Goal: Task Accomplishment & Management: Manage account settings

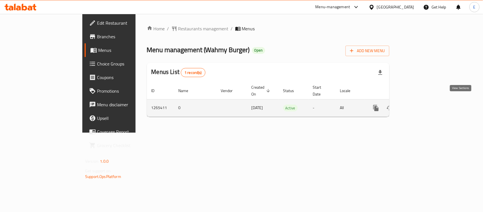
click at [420, 104] on icon "enhanced table" at bounding box center [417, 107] width 7 height 7
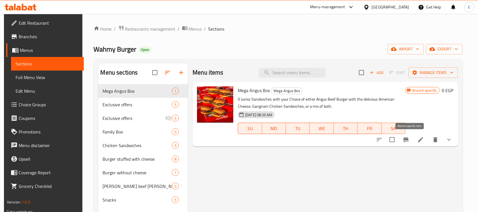
click at [412, 144] on button "Branch-specific-item" at bounding box center [406, 140] width 14 height 14
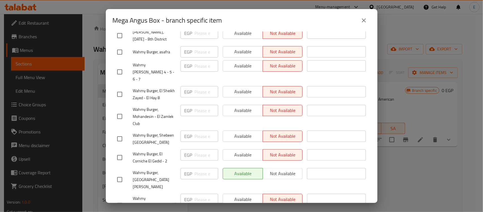
scroll to position [264, 0]
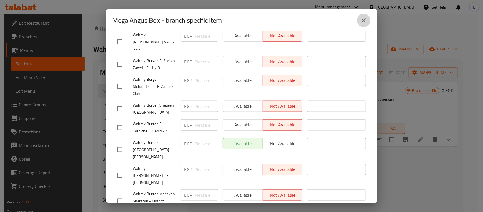
click at [362, 20] on icon "close" at bounding box center [364, 20] width 7 height 7
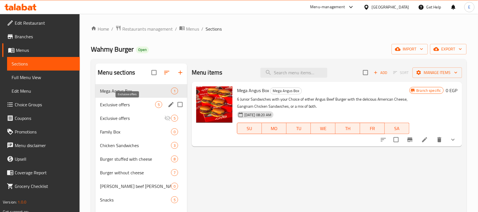
click at [135, 105] on span "Exclusive offers" at bounding box center [127, 104] width 55 height 7
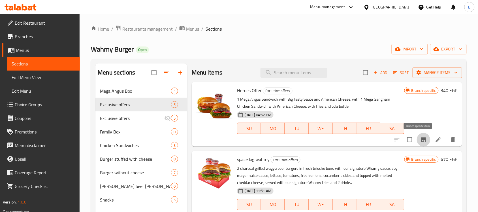
click at [421, 139] on icon "Branch-specific-item" at bounding box center [423, 139] width 7 height 7
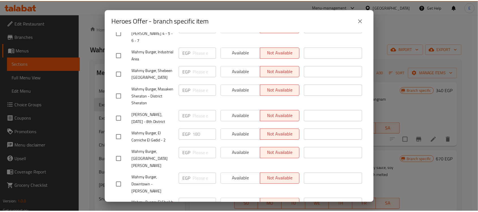
scroll to position [264, 0]
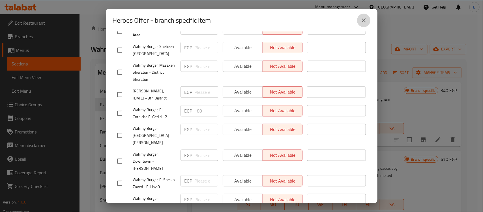
click at [365, 18] on icon "close" at bounding box center [364, 20] width 7 height 7
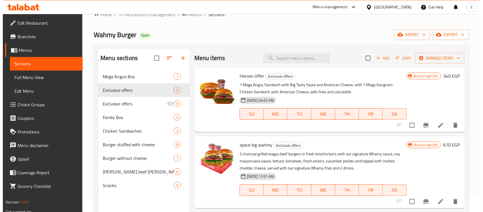
scroll to position [80, 0]
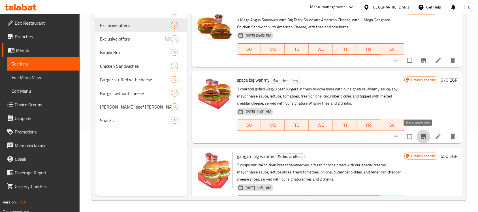
click at [420, 133] on icon "Branch-specific-item" at bounding box center [423, 136] width 7 height 7
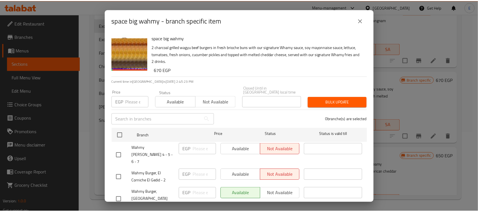
scroll to position [268, 0]
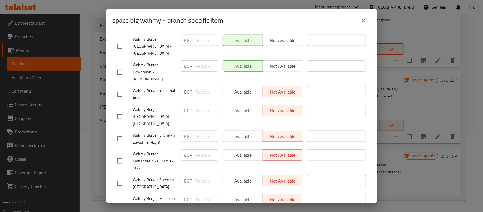
click at [363, 25] on button "close" at bounding box center [364, 21] width 14 height 14
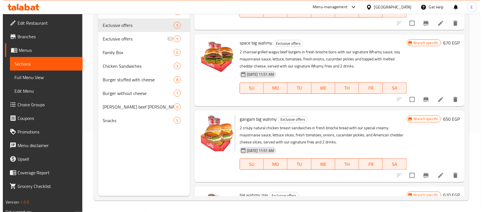
scroll to position [72, 0]
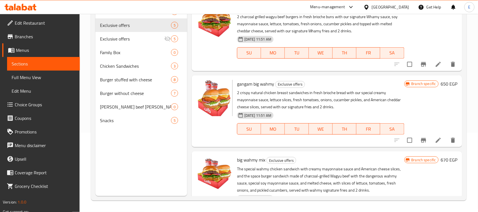
click at [420, 138] on icon "Branch-specific-item" at bounding box center [423, 140] width 7 height 7
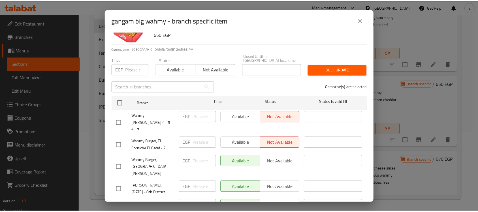
scroll to position [35, 0]
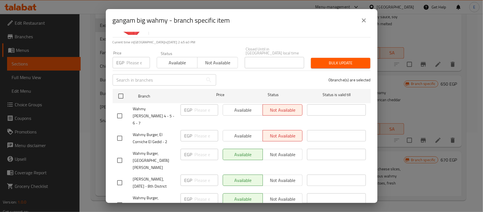
click at [359, 27] on div "gangam big wahmy - branch specific item" at bounding box center [242, 20] width 272 height 23
click at [363, 20] on icon "close" at bounding box center [364, 20] width 7 height 7
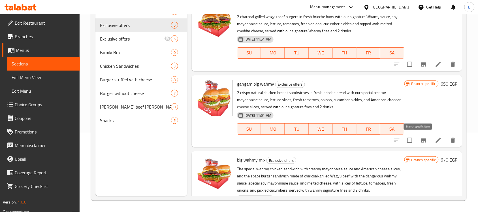
click at [423, 143] on button "Branch-specific-item" at bounding box center [424, 140] width 14 height 14
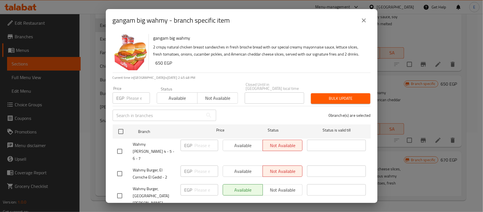
click at [368, 16] on button "close" at bounding box center [364, 21] width 14 height 14
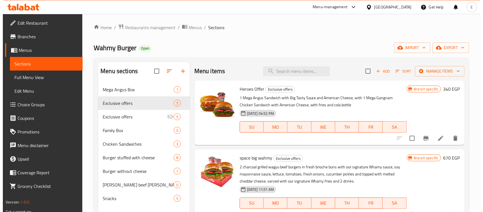
scroll to position [0, 0]
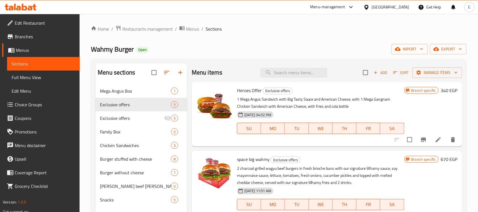
click at [420, 137] on icon "Branch-specific-item" at bounding box center [423, 139] width 7 height 7
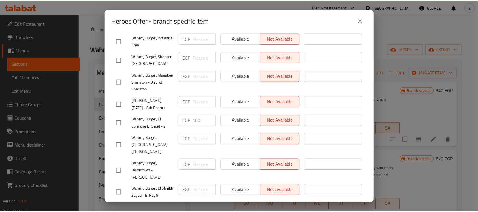
scroll to position [255, 0]
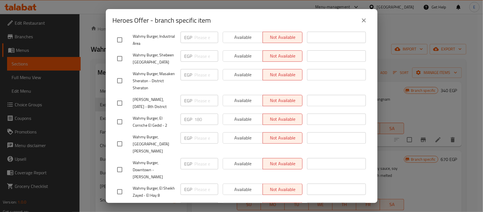
click at [361, 22] on icon "close" at bounding box center [364, 20] width 7 height 7
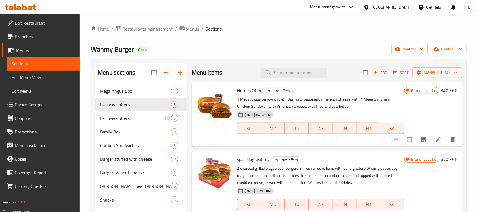
click at [129, 28] on span "Restaurants management" at bounding box center [147, 28] width 50 height 7
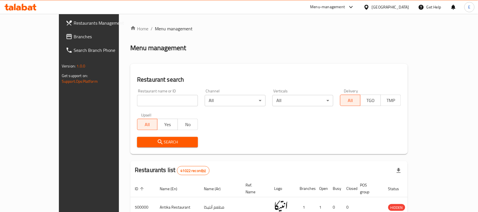
click at [137, 99] on input "search" at bounding box center [167, 100] width 61 height 11
type input "ة"
type input "monginis"
click button "Search" at bounding box center [167, 142] width 61 height 10
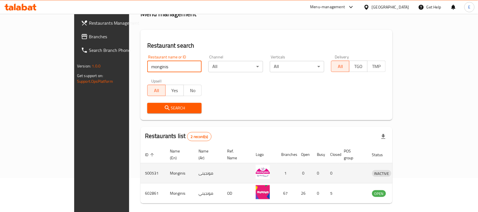
scroll to position [50, 0]
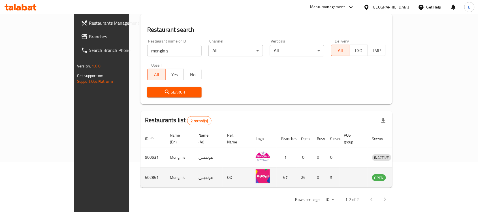
click at [408, 176] on icon "enhanced table" at bounding box center [407, 177] width 2 height 2
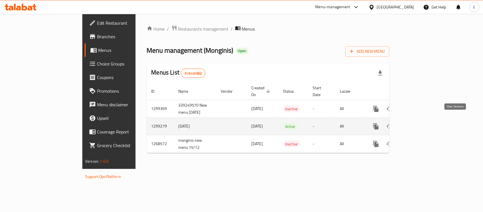
click at [420, 124] on icon "enhanced table" at bounding box center [416, 126] width 5 height 5
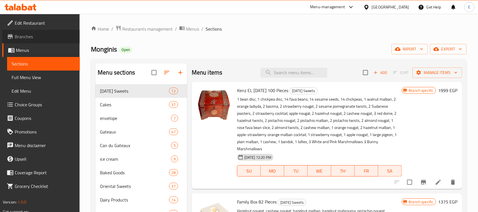
click at [34, 37] on span "Branches" at bounding box center [45, 36] width 61 height 7
